Goal: Task Accomplishment & Management: Use online tool/utility

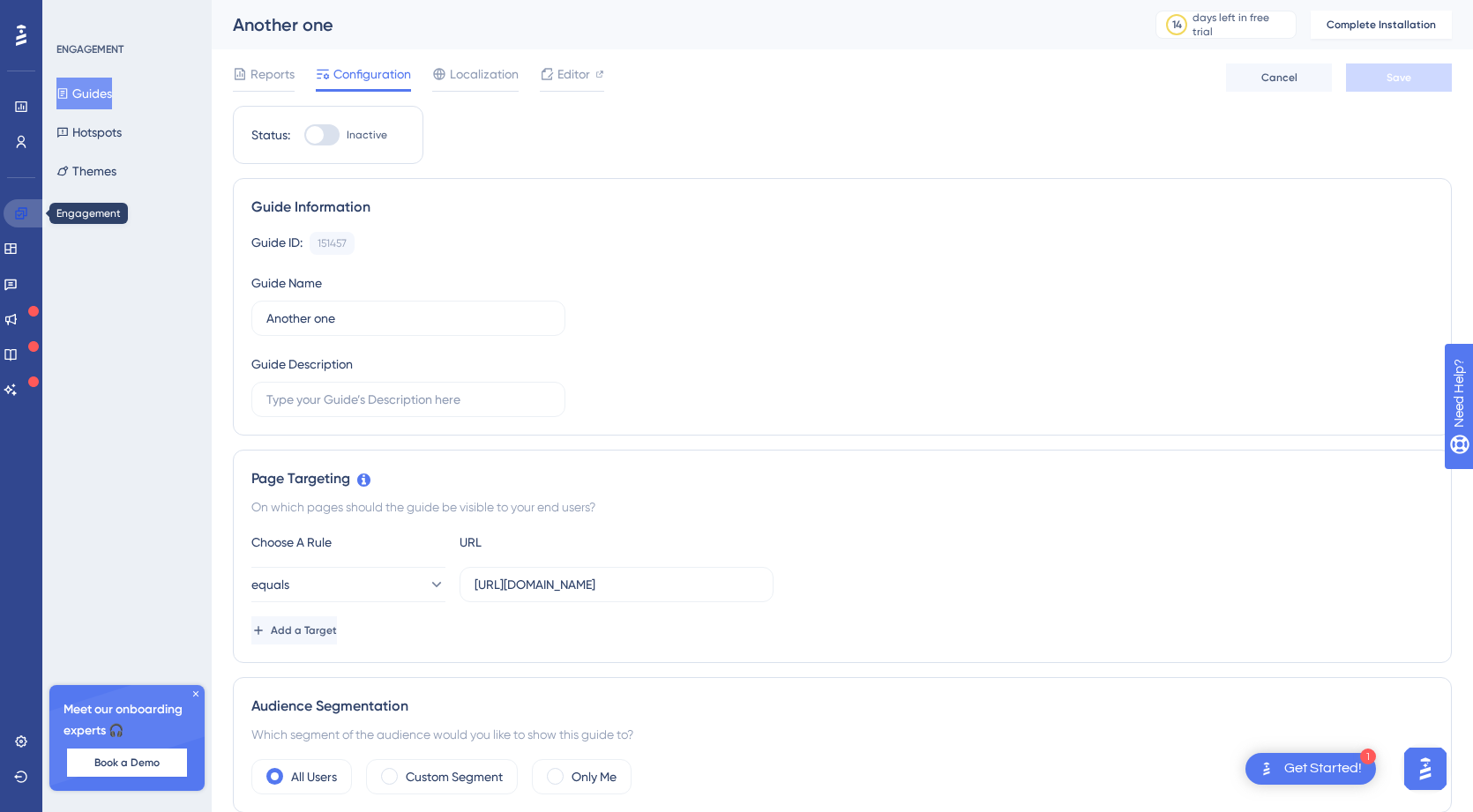
click at [22, 223] on link at bounding box center [24, 213] width 42 height 28
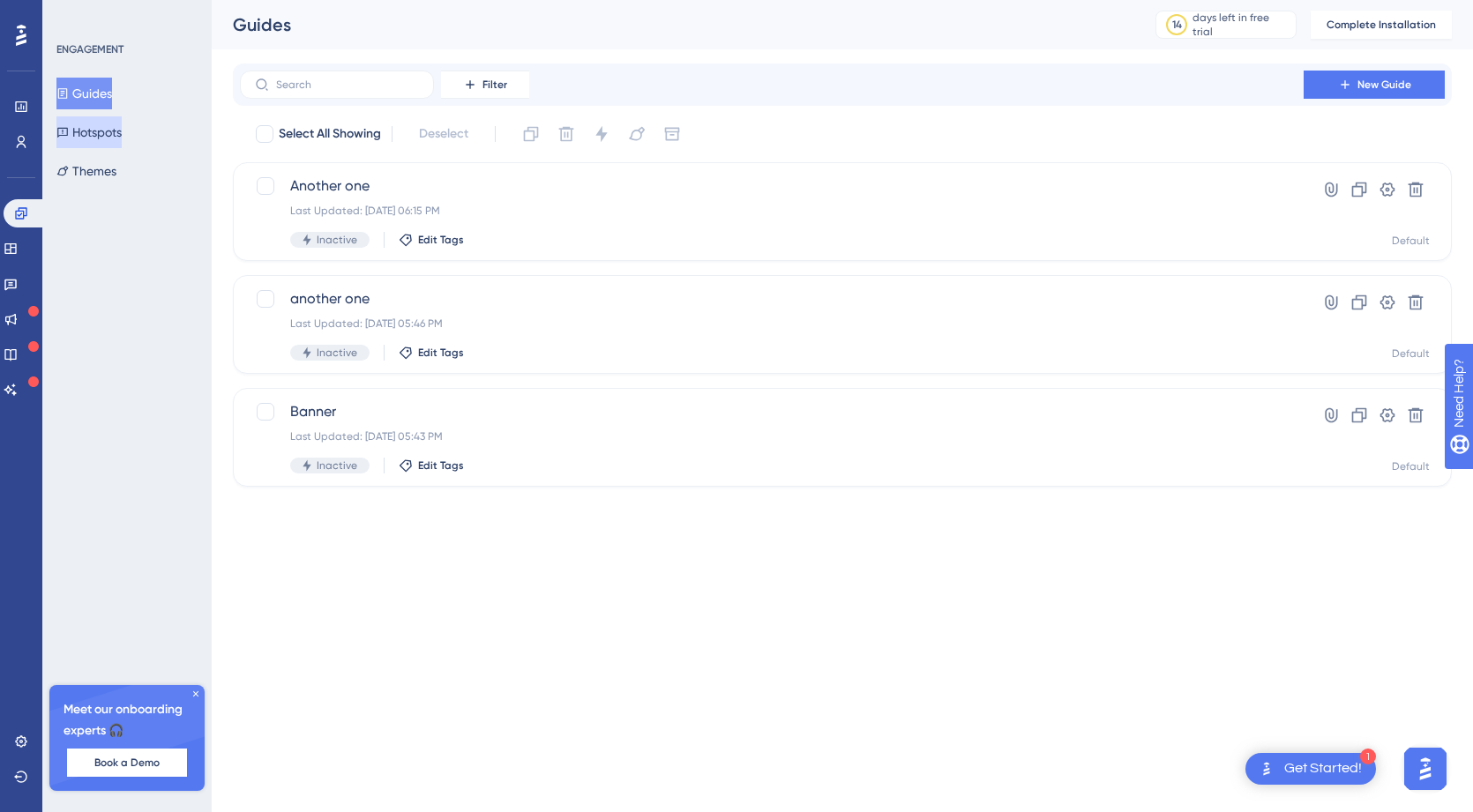
click at [78, 138] on button "Hotspots" at bounding box center [89, 132] width 65 height 32
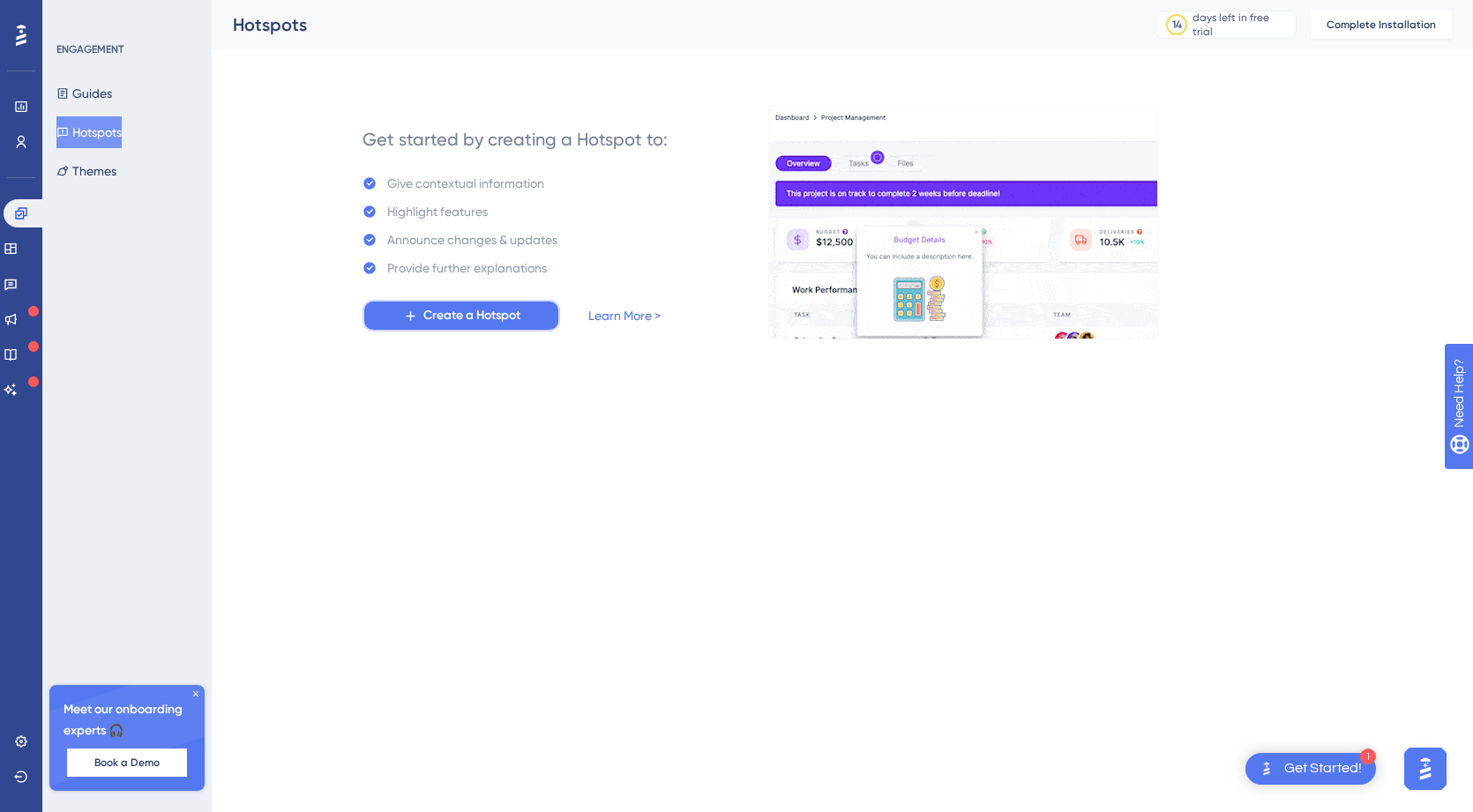
click at [412, 317] on icon at bounding box center [410, 315] width 9 height 9
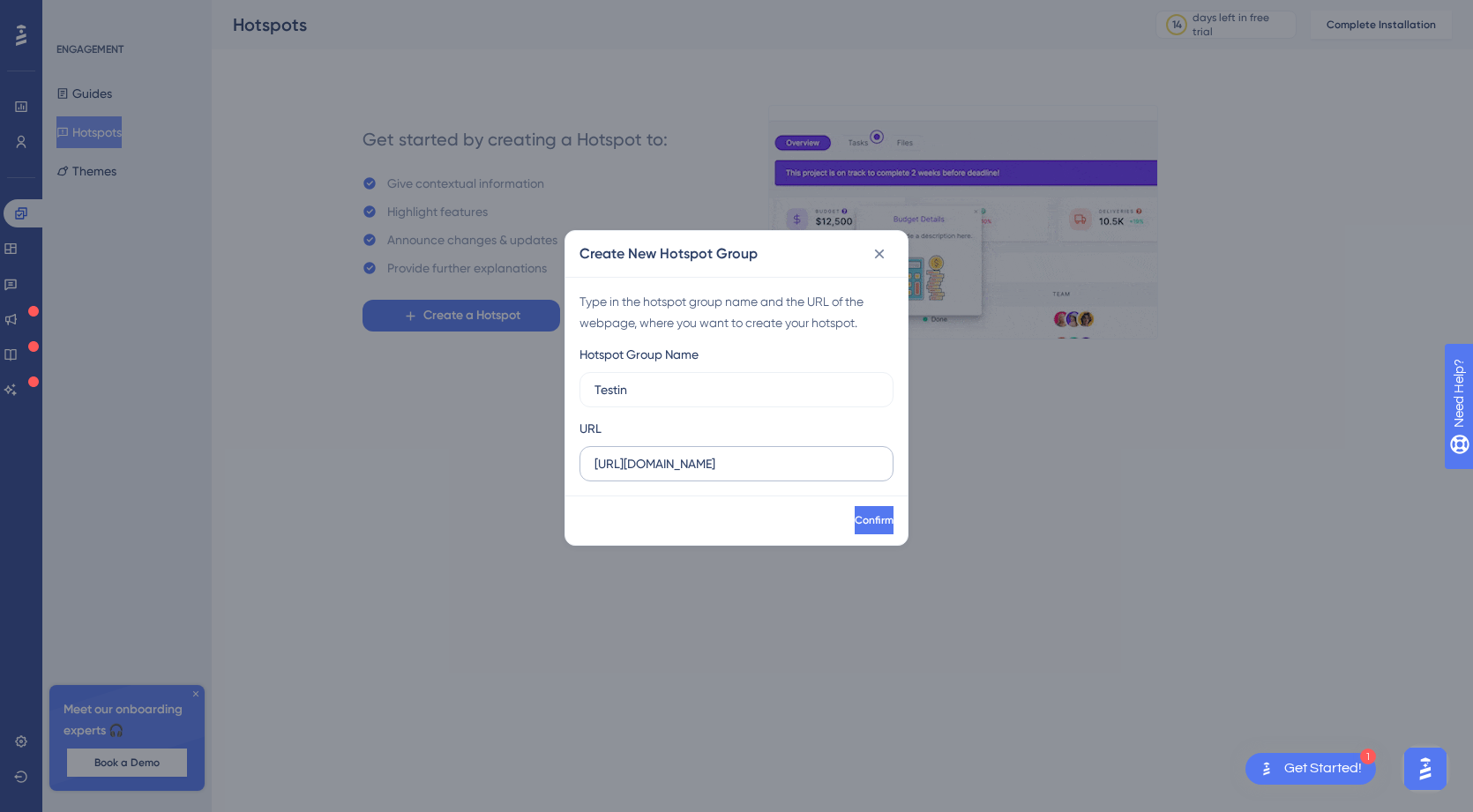
type input "Testing"
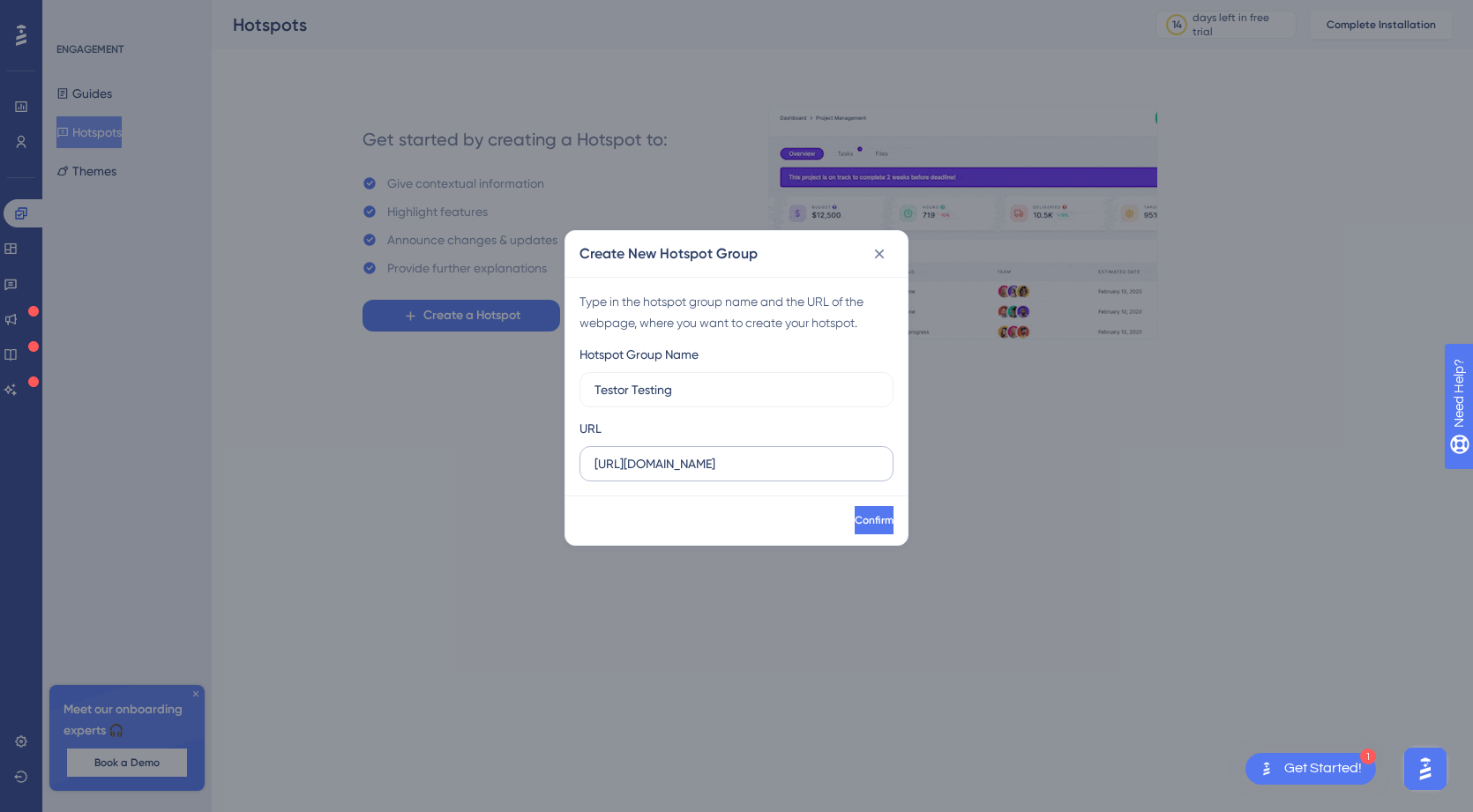
type input "Testor Testing"
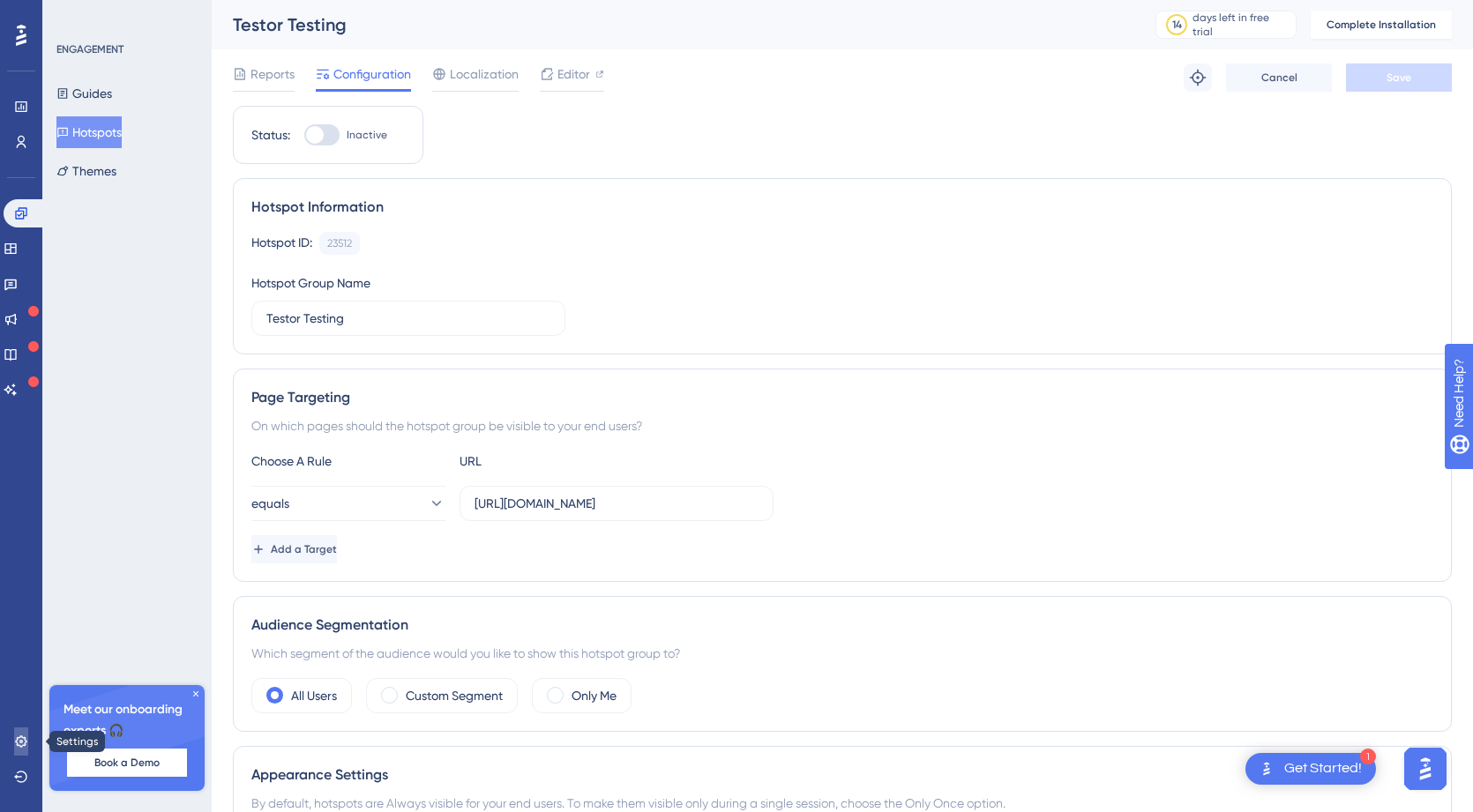
click at [21, 743] on icon at bounding box center [20, 741] width 14 height 14
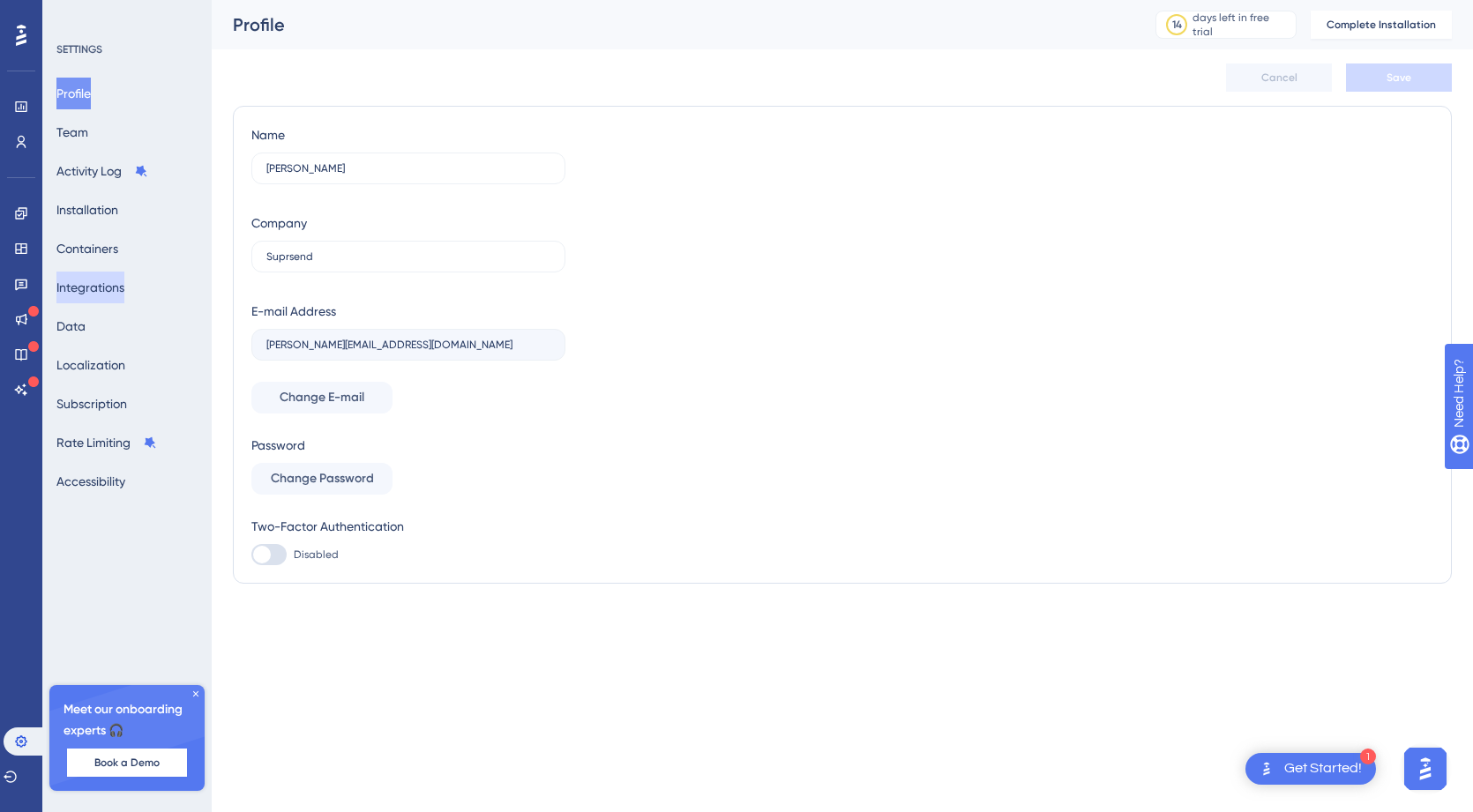
click at [97, 298] on button "Integrations" at bounding box center [91, 287] width 68 height 32
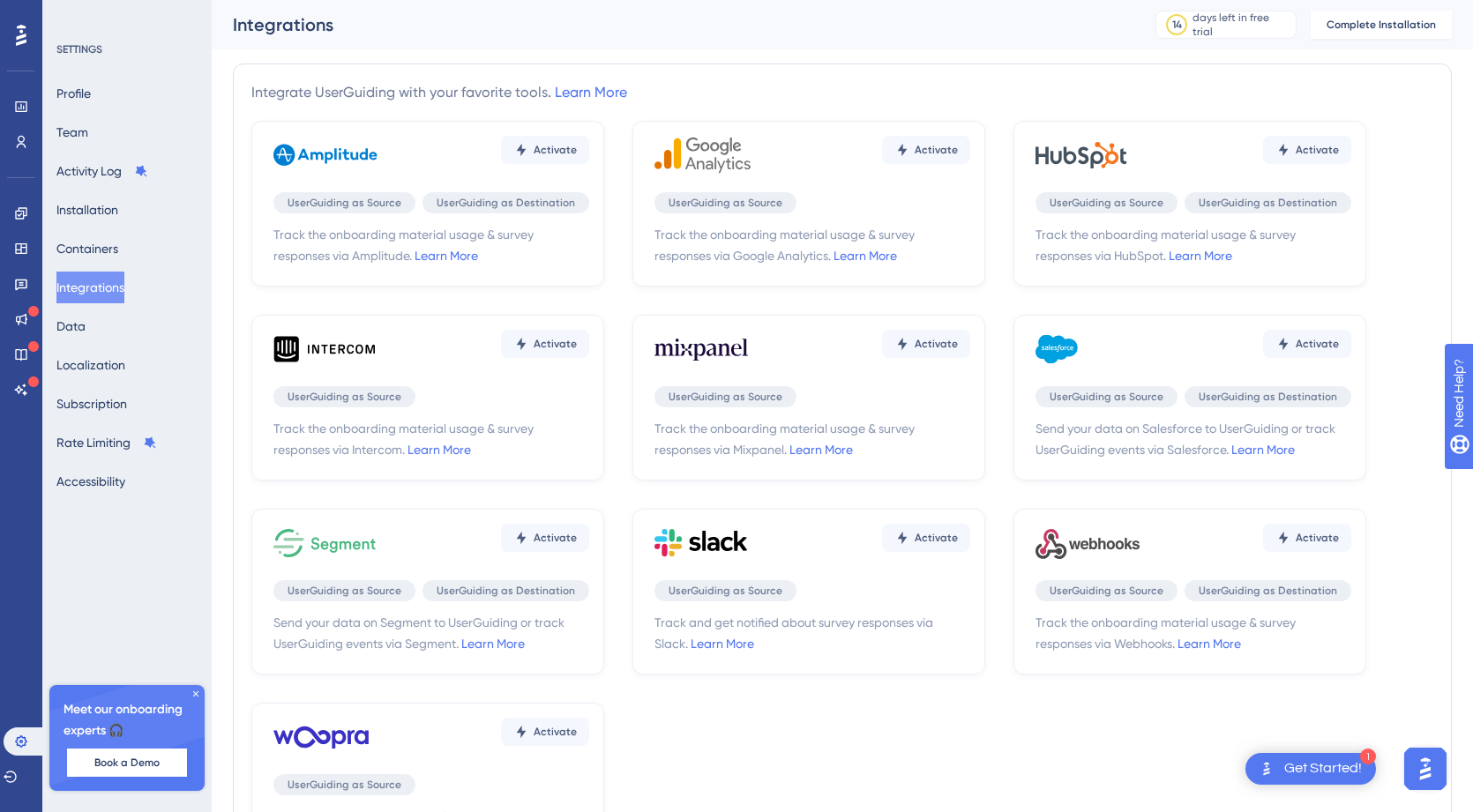
click at [807, 364] on div "Activate" at bounding box center [812, 349] width 316 height 53
click at [928, 346] on span "Activate" at bounding box center [936, 344] width 43 height 14
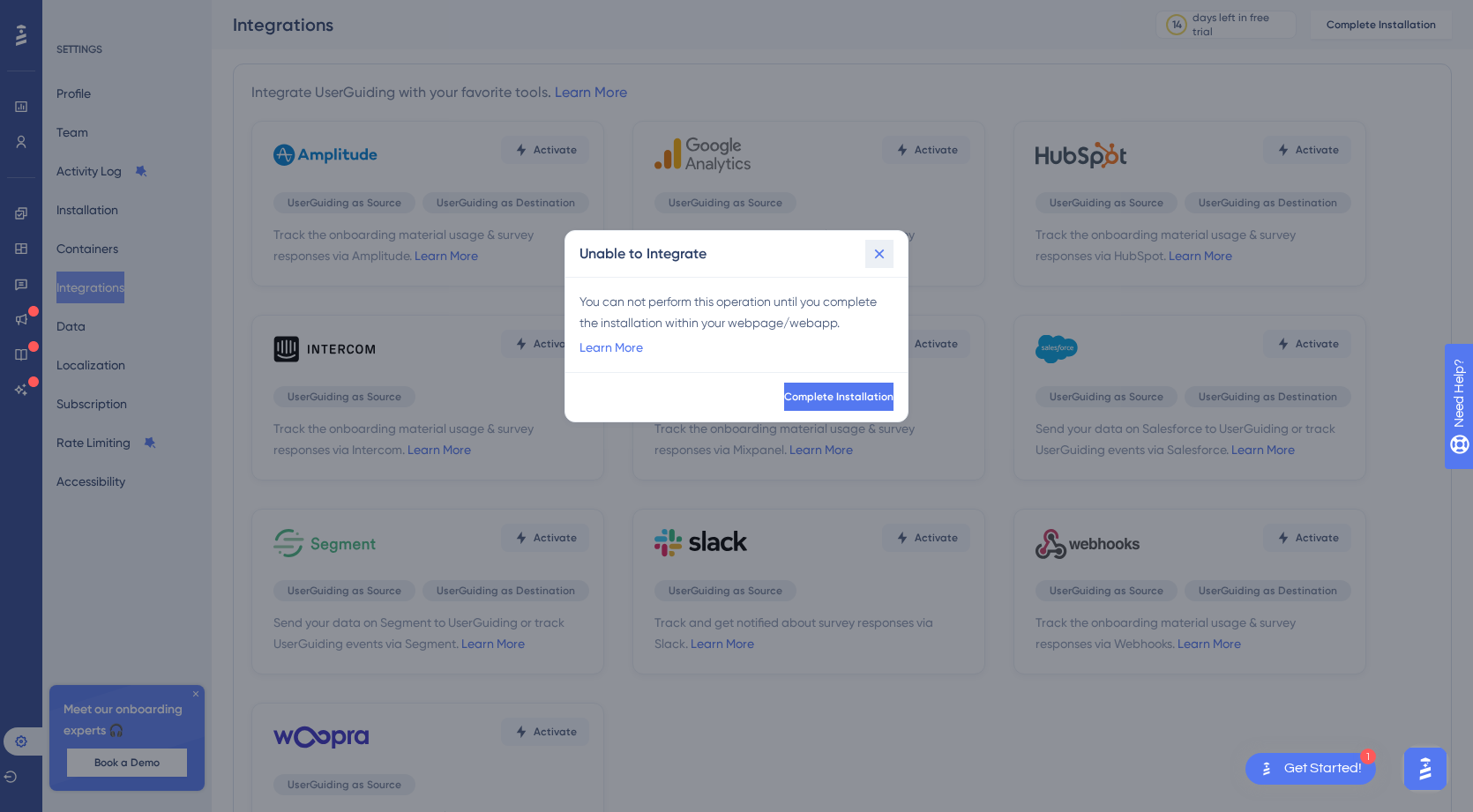
click at [878, 247] on icon at bounding box center [880, 254] width 18 height 18
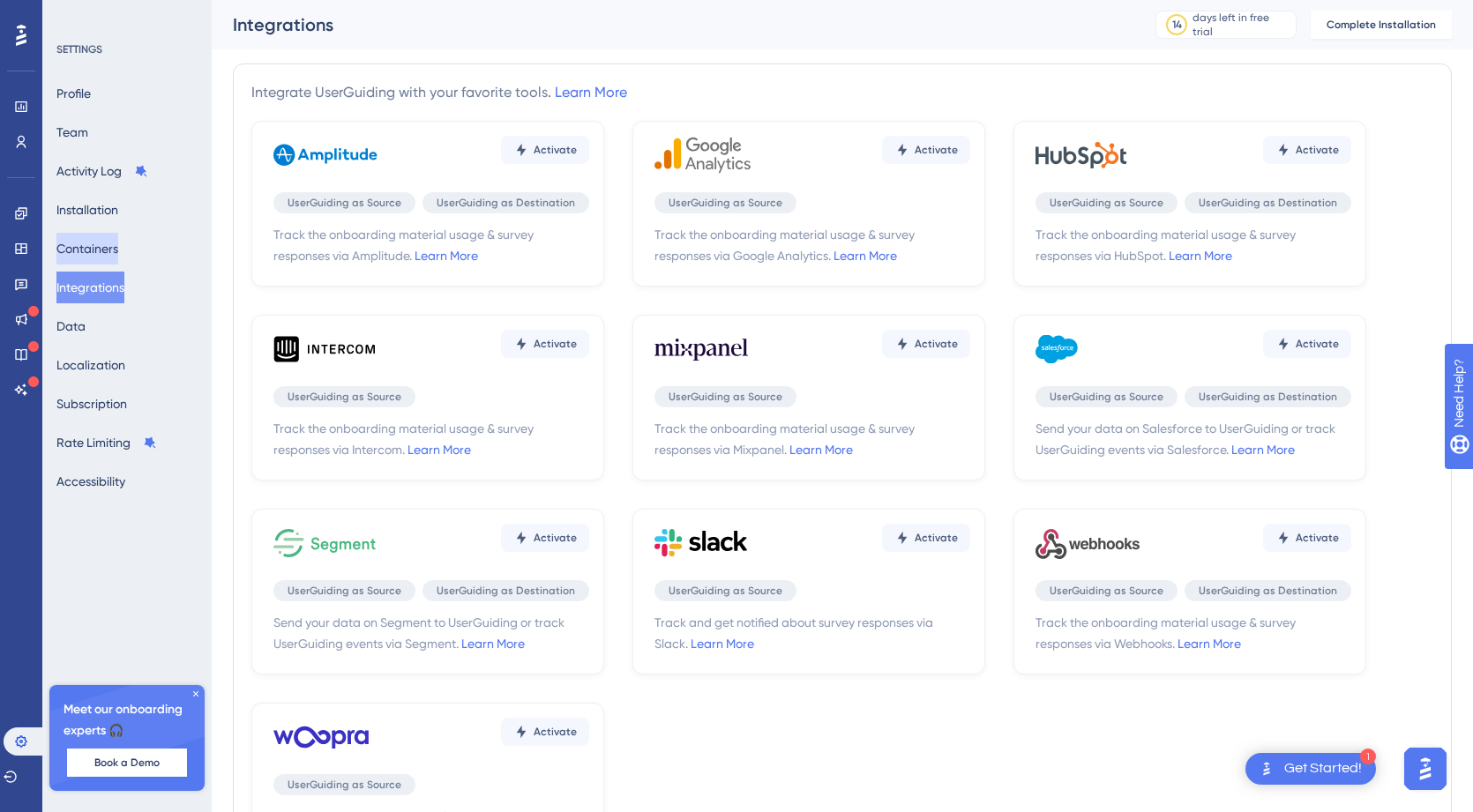
click at [95, 244] on button "Containers" at bounding box center [87, 248] width 61 height 32
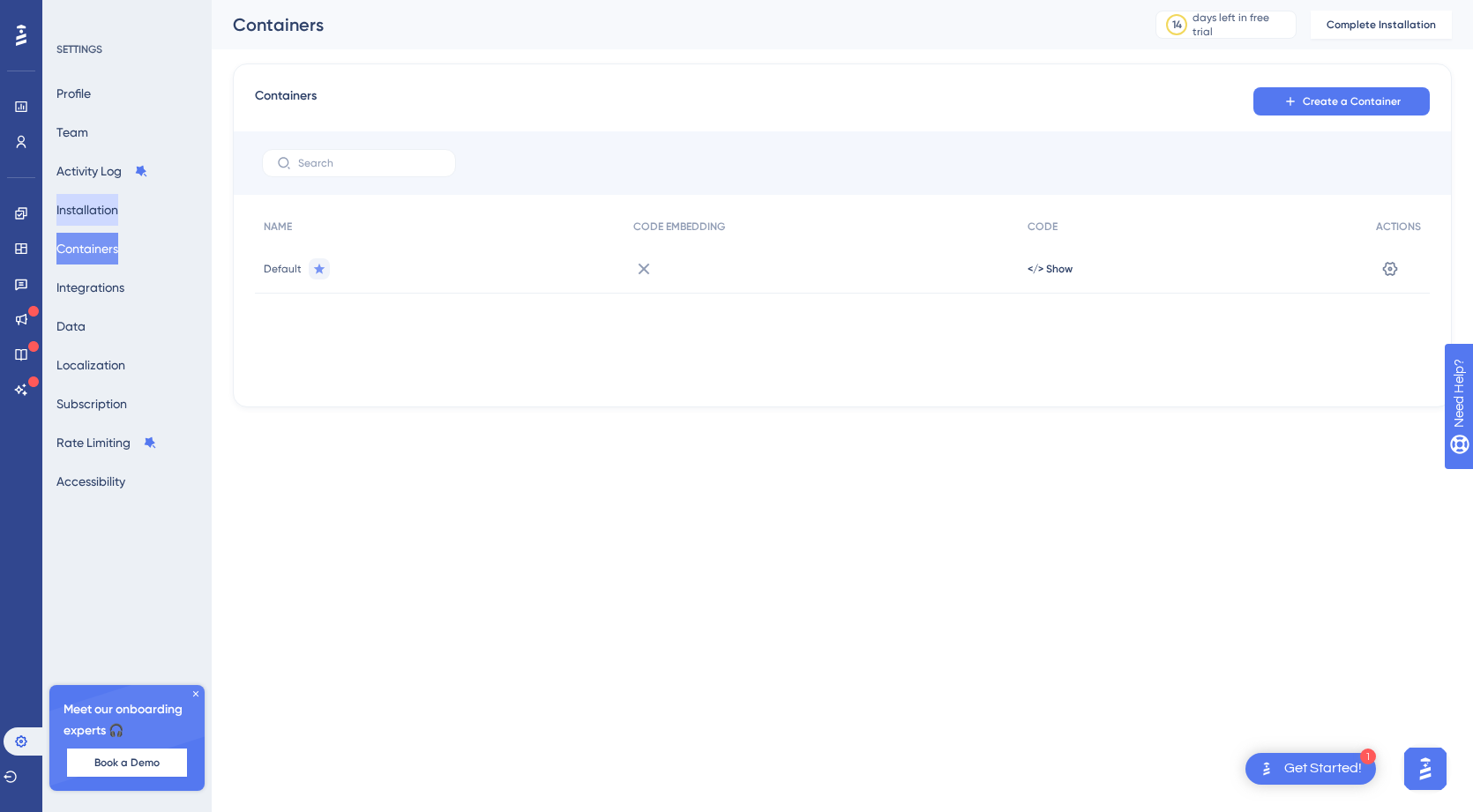
click at [100, 209] on button "Installation" at bounding box center [87, 209] width 61 height 32
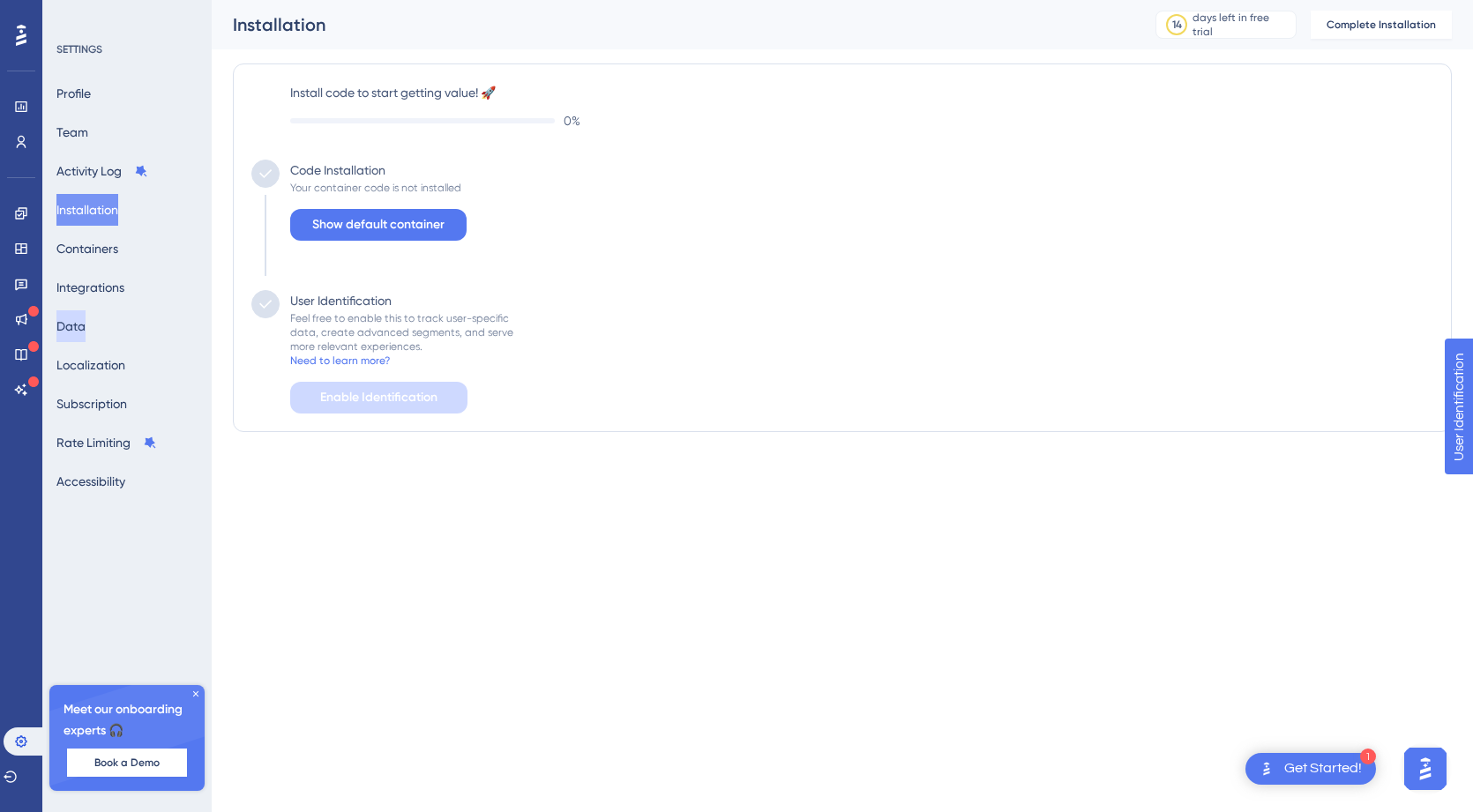
click at [82, 331] on button "Data" at bounding box center [71, 326] width 29 height 32
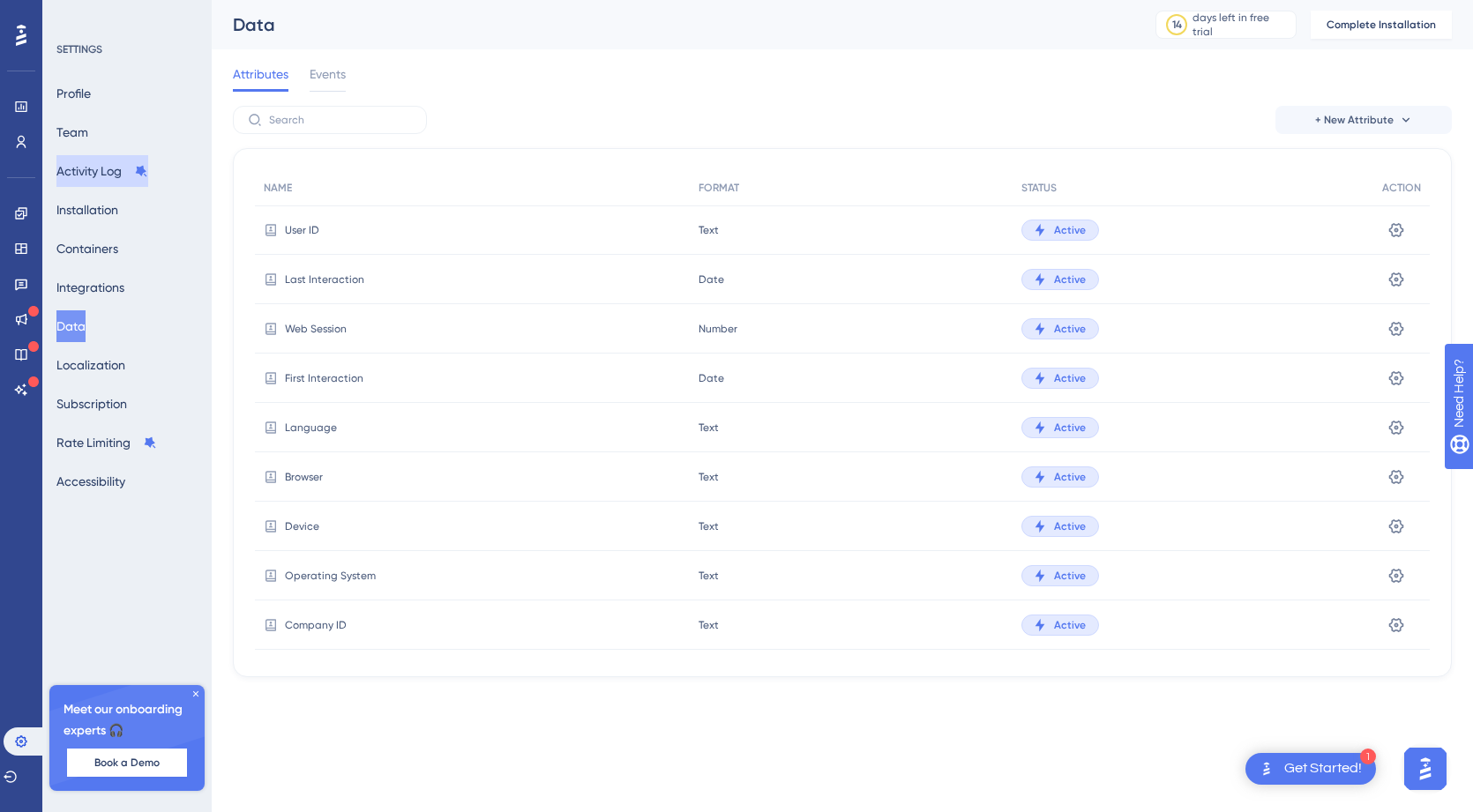
click at [120, 174] on button "Activity Log" at bounding box center [102, 170] width 92 height 32
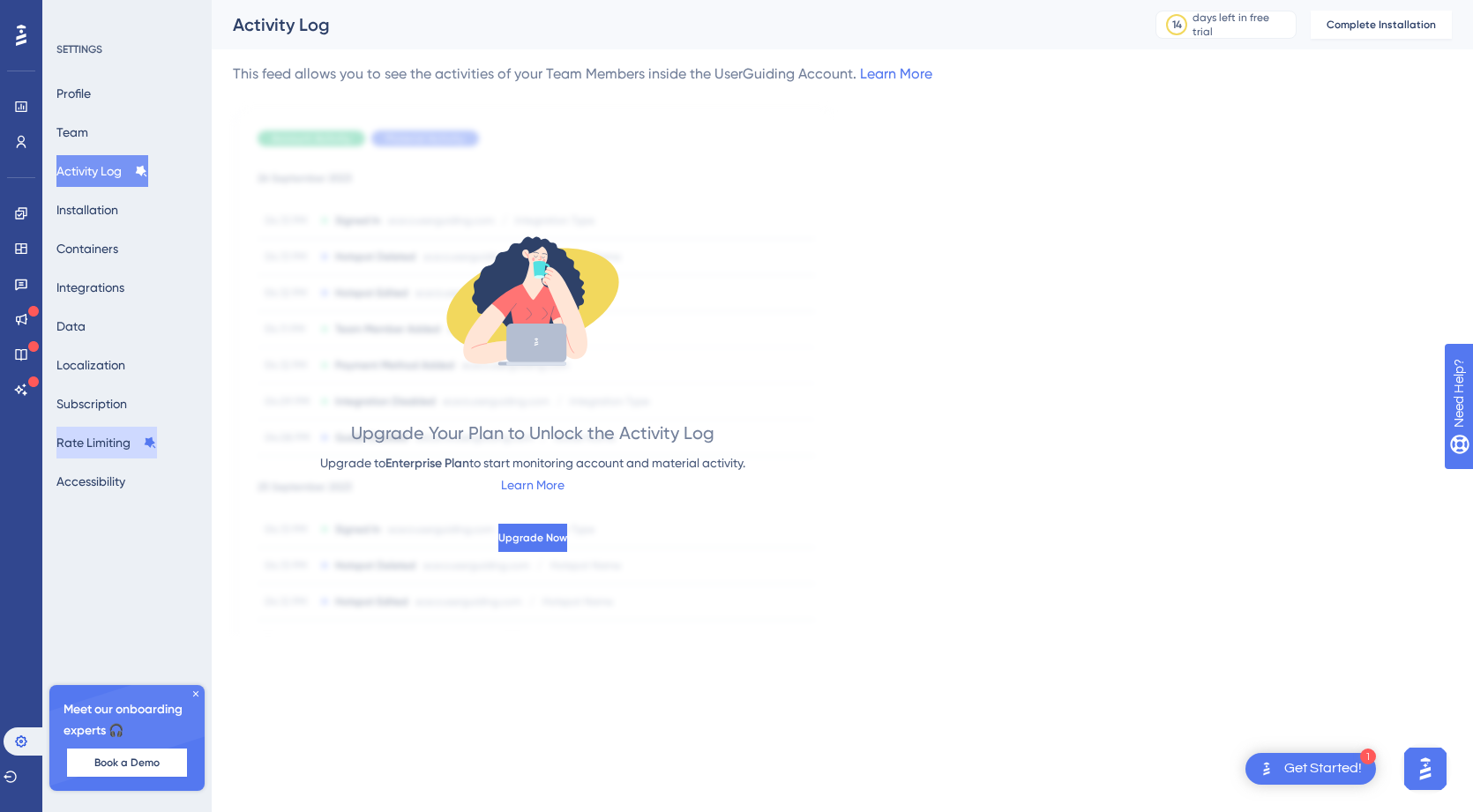
click at [88, 437] on button "Rate Limiting" at bounding box center [106, 442] width 100 height 32
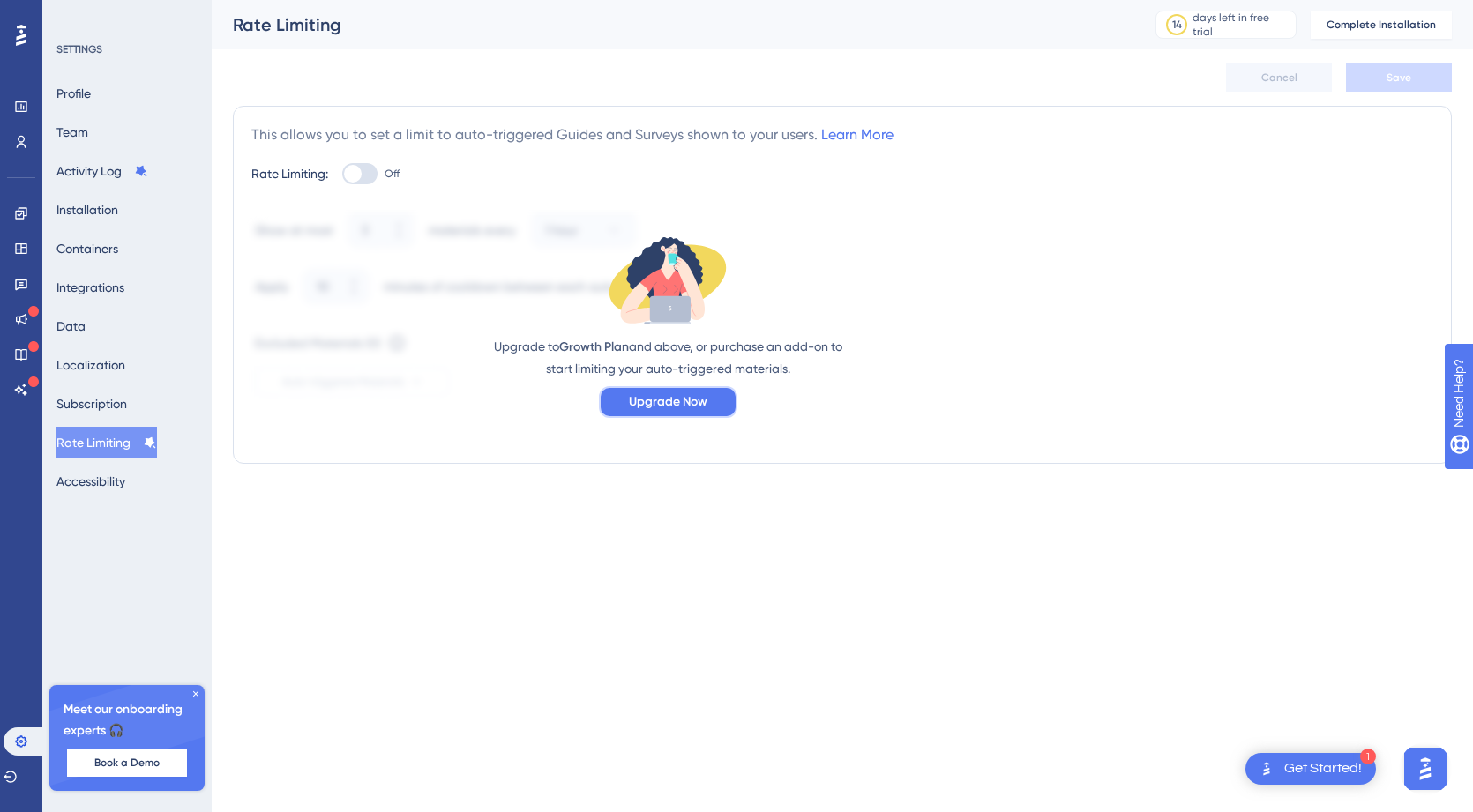
click at [695, 405] on span "Upgrade Now" at bounding box center [668, 402] width 79 height 21
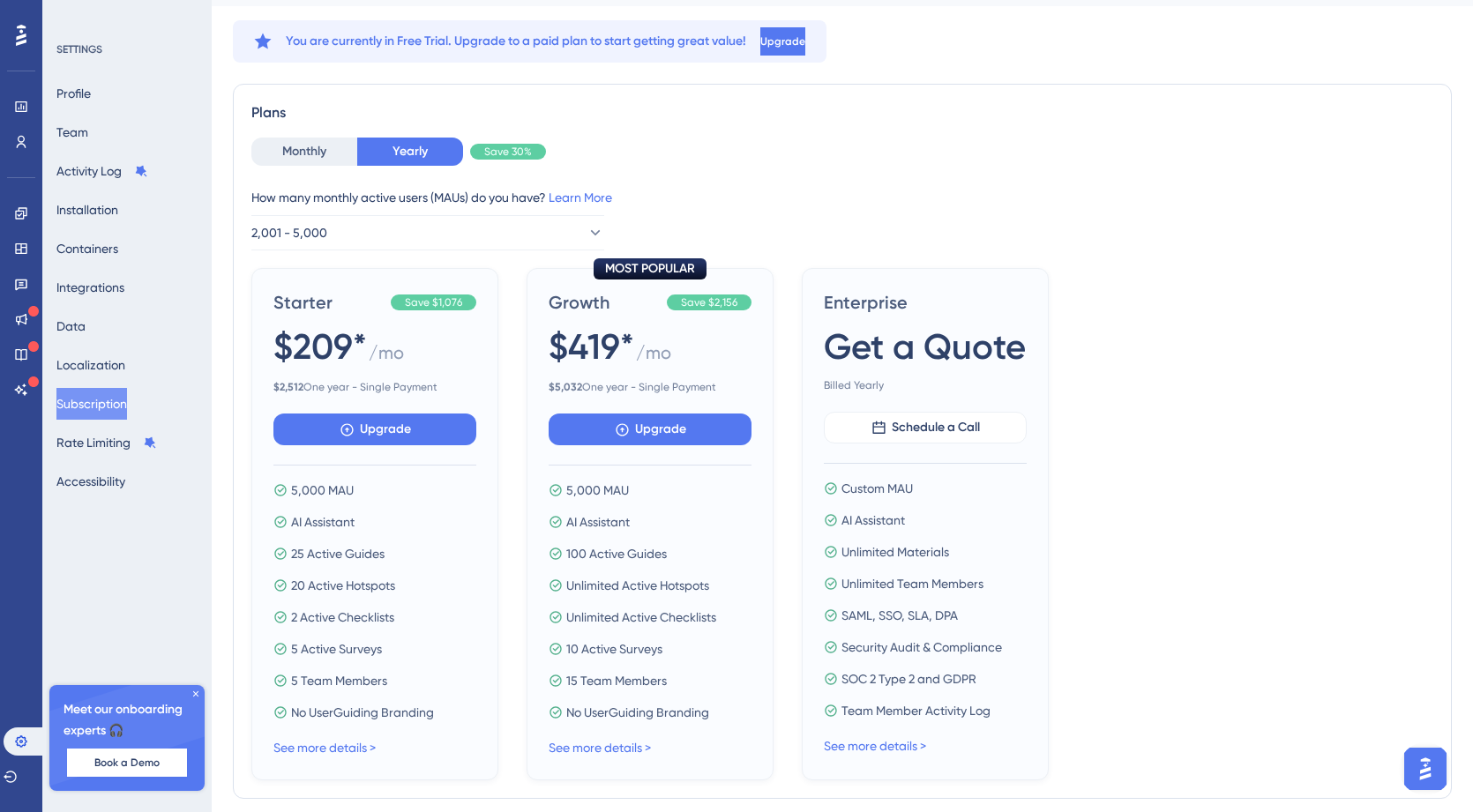
scroll to position [46, 0]
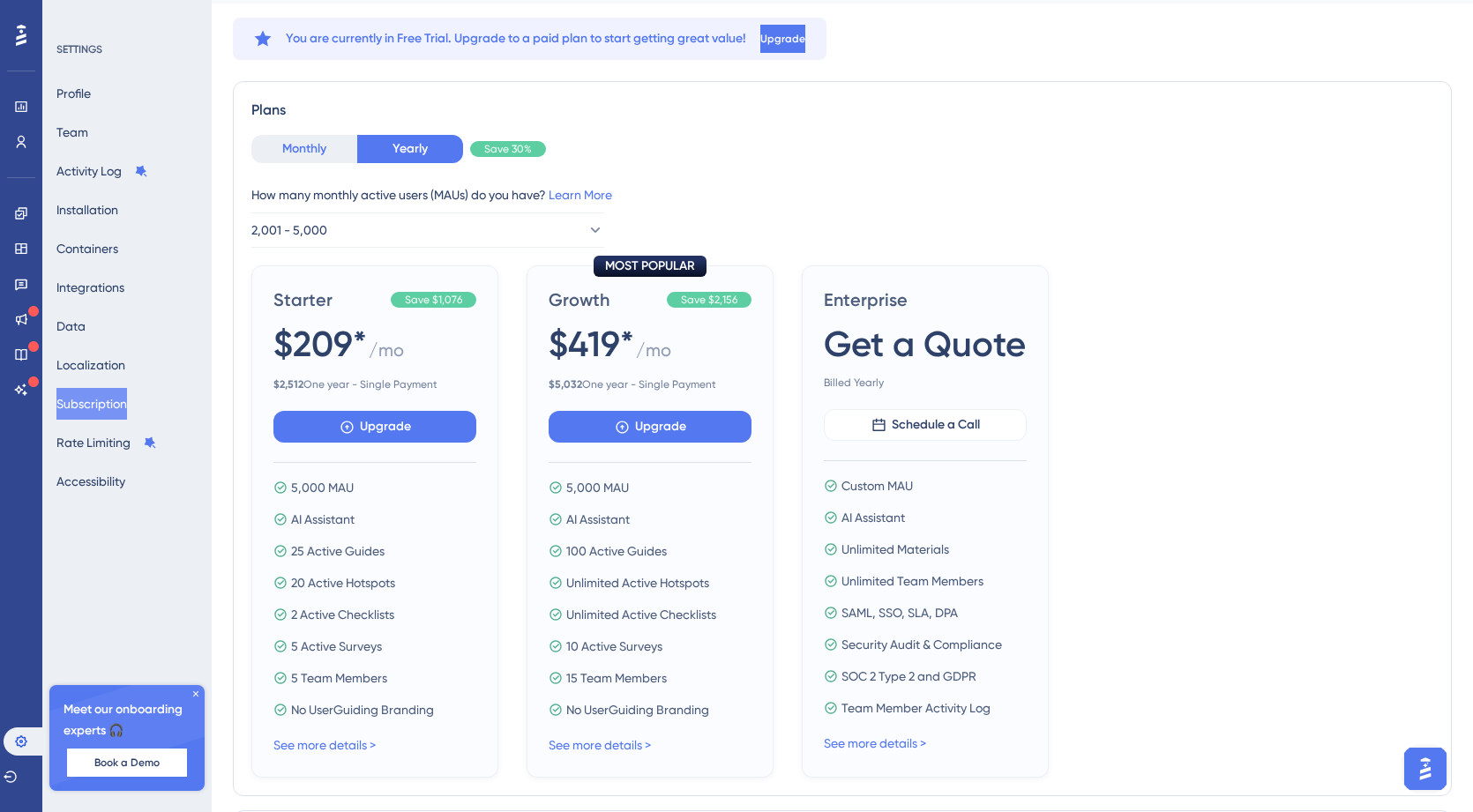
click at [321, 159] on button "Monthly" at bounding box center [304, 149] width 106 height 28
